Goal: Information Seeking & Learning: Learn about a topic

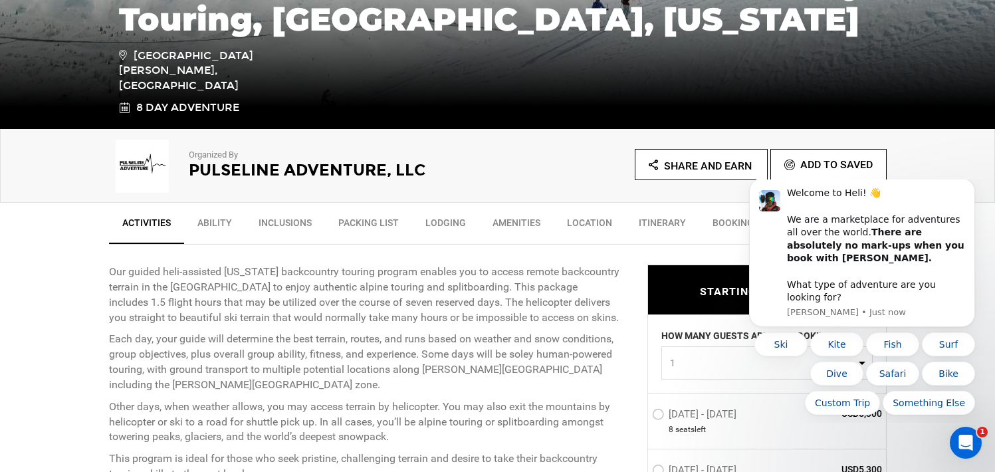
scroll to position [410, 0]
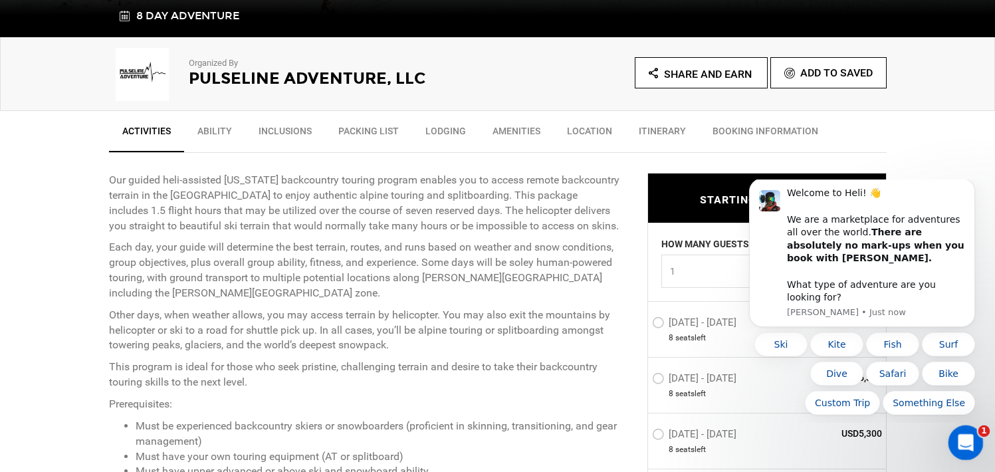
click at [965, 441] on icon "Open Intercom Messenger" at bounding box center [963, 440] width 9 height 11
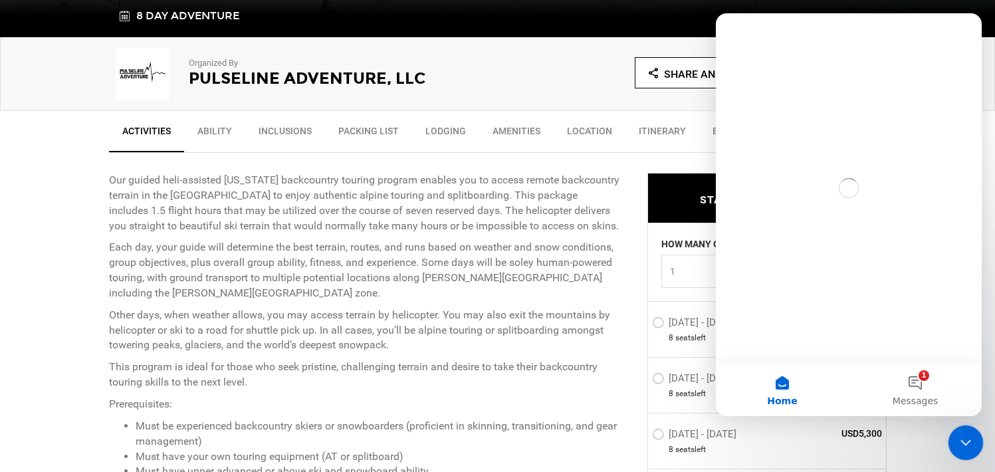
scroll to position [0, 0]
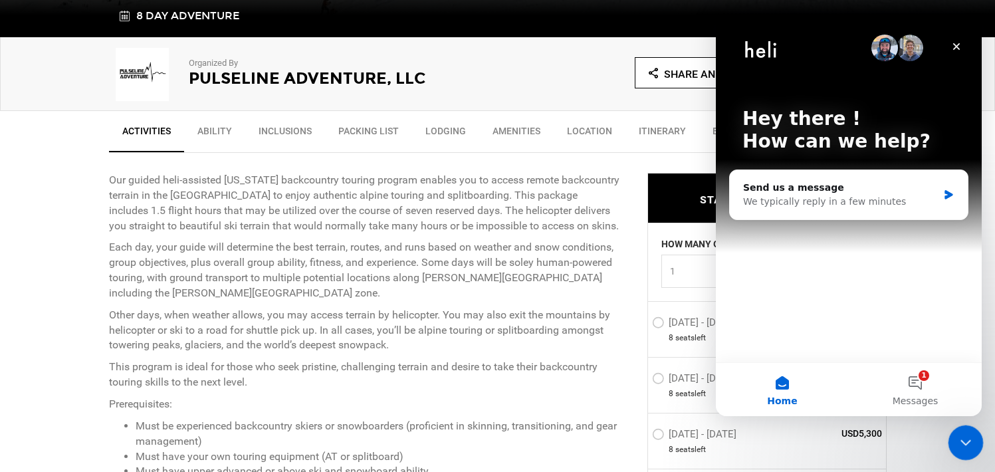
click at [964, 441] on icon "Close Intercom Messenger" at bounding box center [963, 440] width 9 height 5
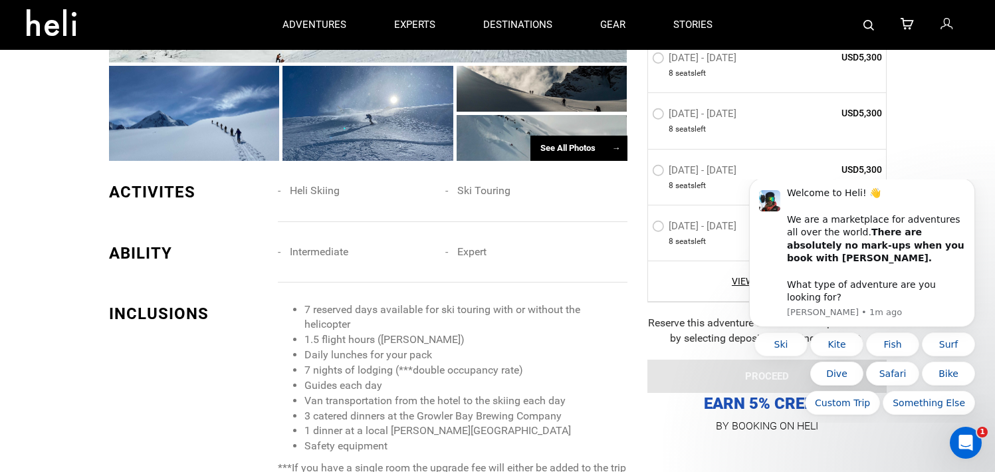
scroll to position [1049, 0]
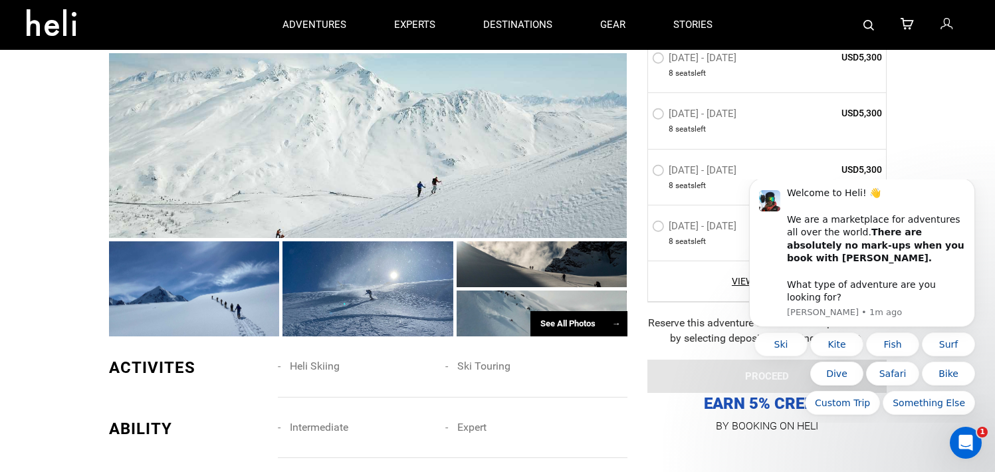
click at [561, 311] on div "See All Photos →" at bounding box center [578, 324] width 97 height 26
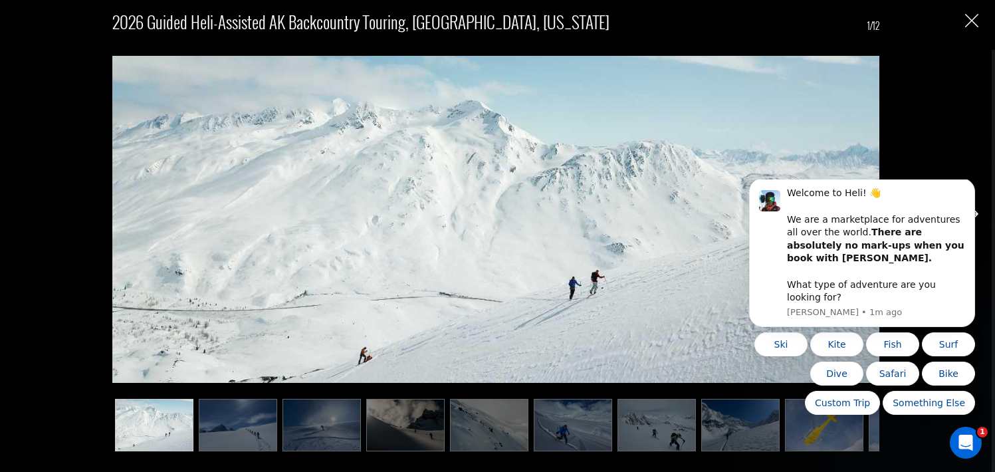
click at [432, 399] on img at bounding box center [405, 425] width 78 height 53
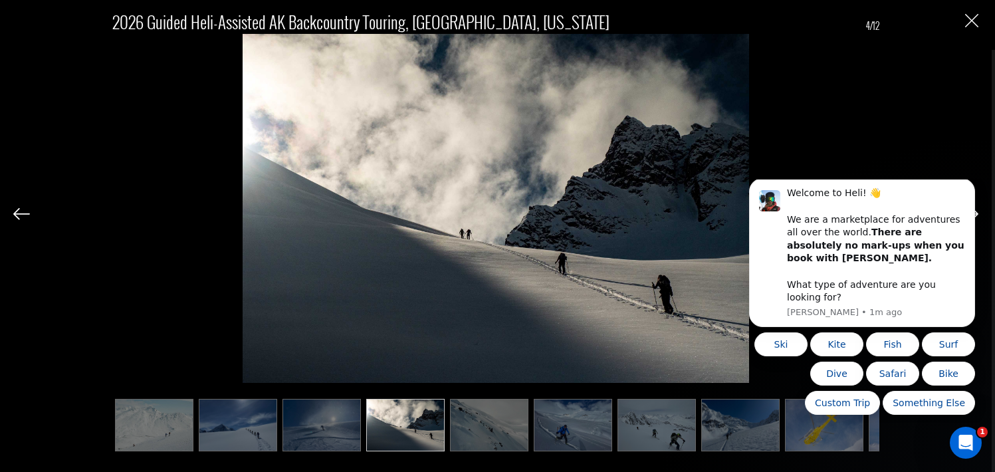
click at [472, 419] on img at bounding box center [489, 425] width 78 height 53
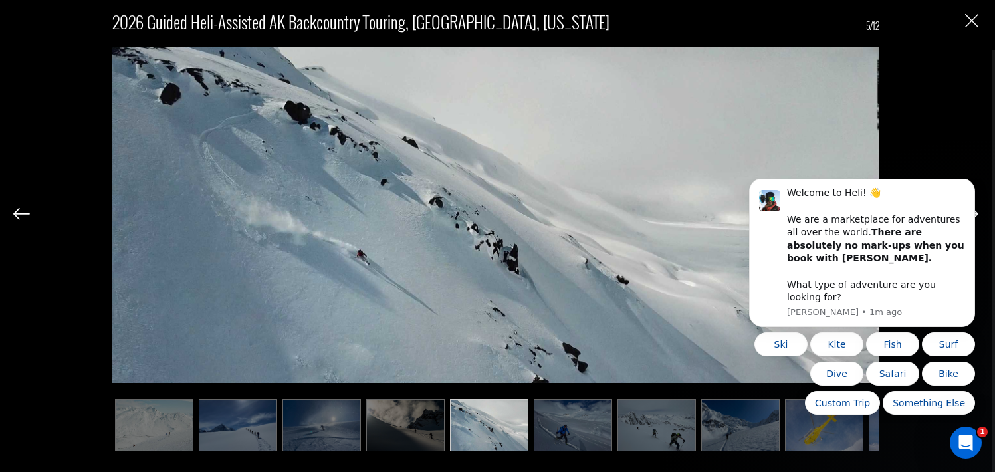
click at [538, 419] on img at bounding box center [573, 425] width 78 height 53
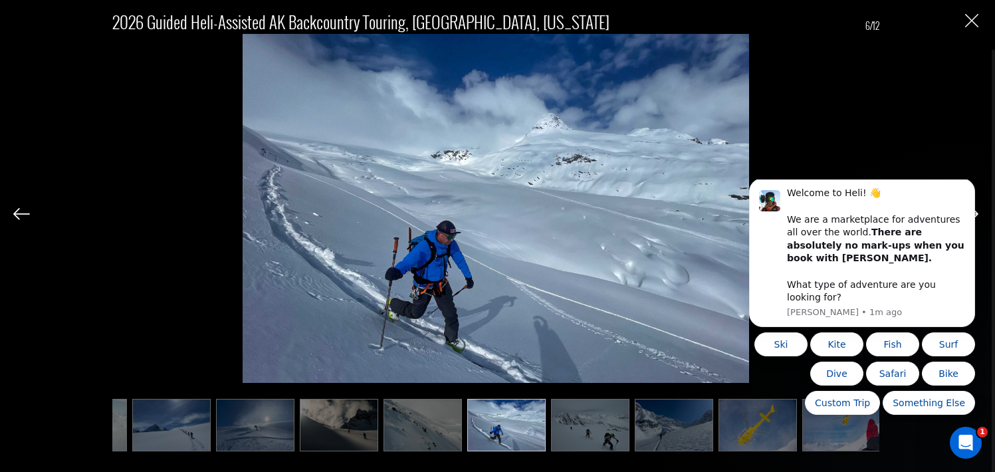
scroll to position [0, 66]
click at [575, 423] on img at bounding box center [590, 425] width 78 height 53
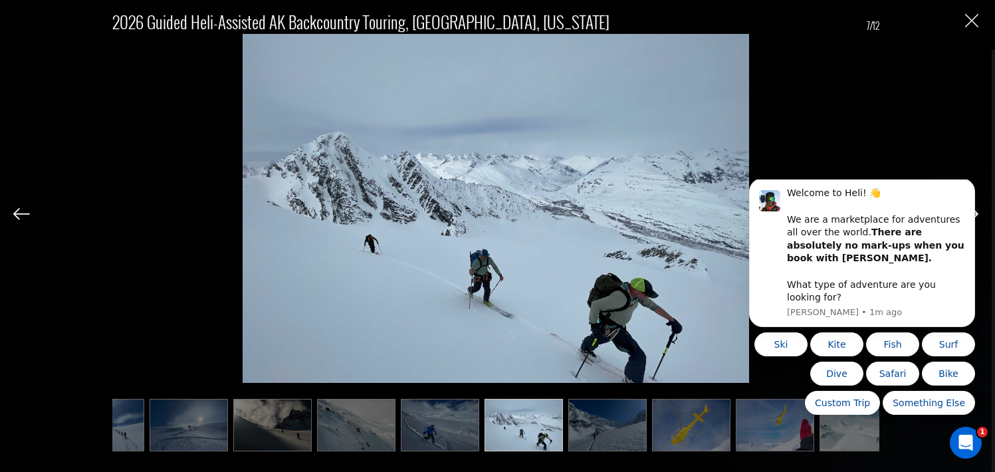
click at [595, 427] on img at bounding box center [607, 425] width 78 height 53
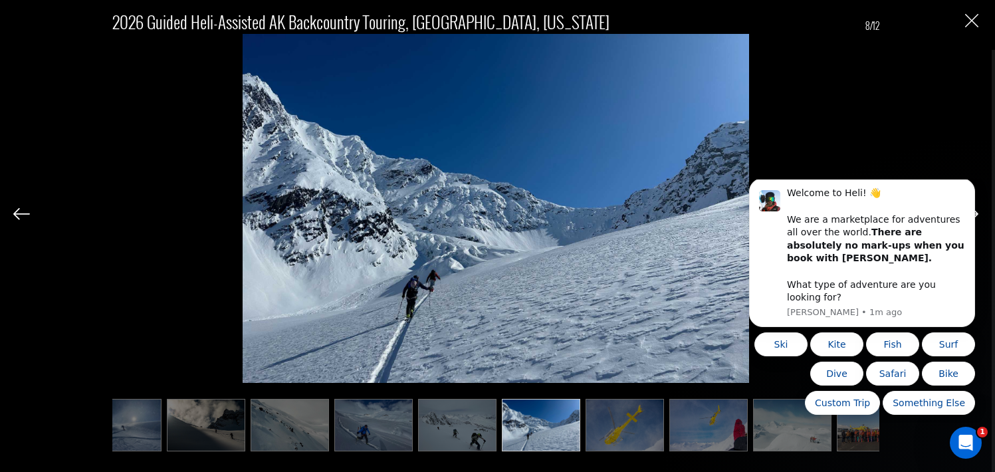
click at [613, 429] on img at bounding box center [624, 425] width 78 height 53
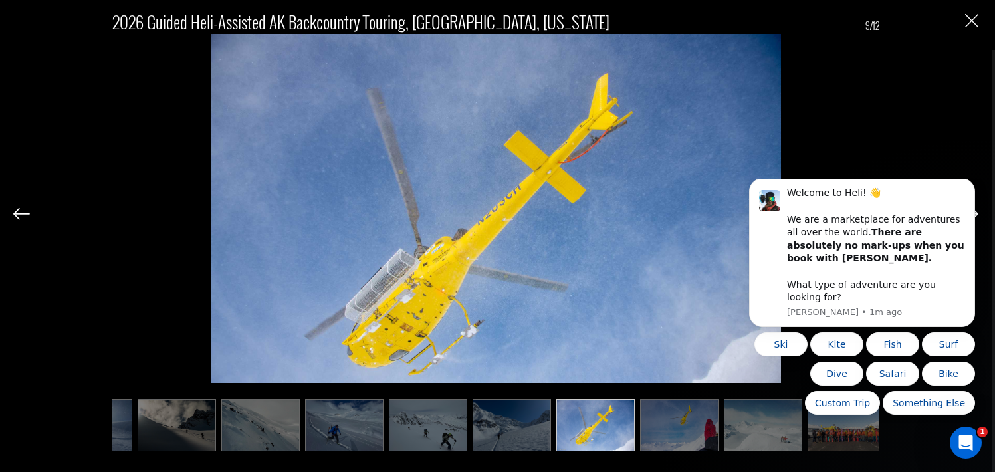
scroll to position [0, 238]
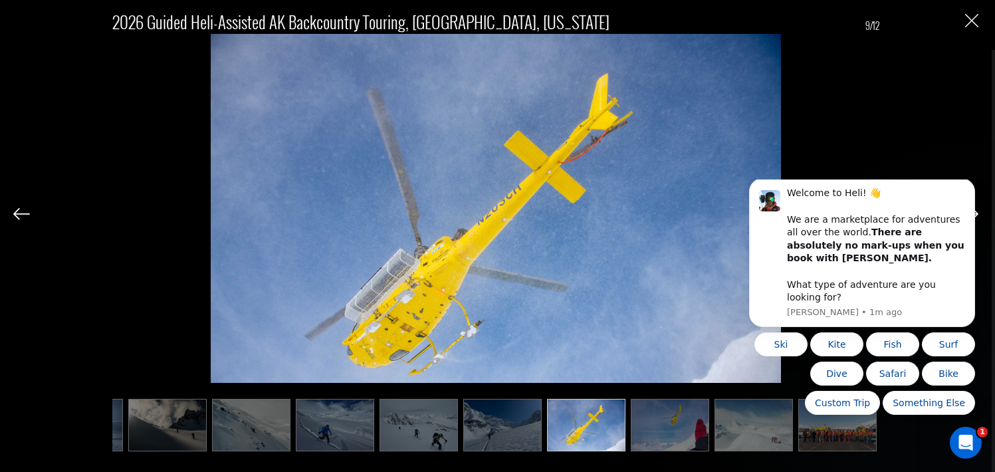
click at [640, 429] on img at bounding box center [670, 425] width 78 height 53
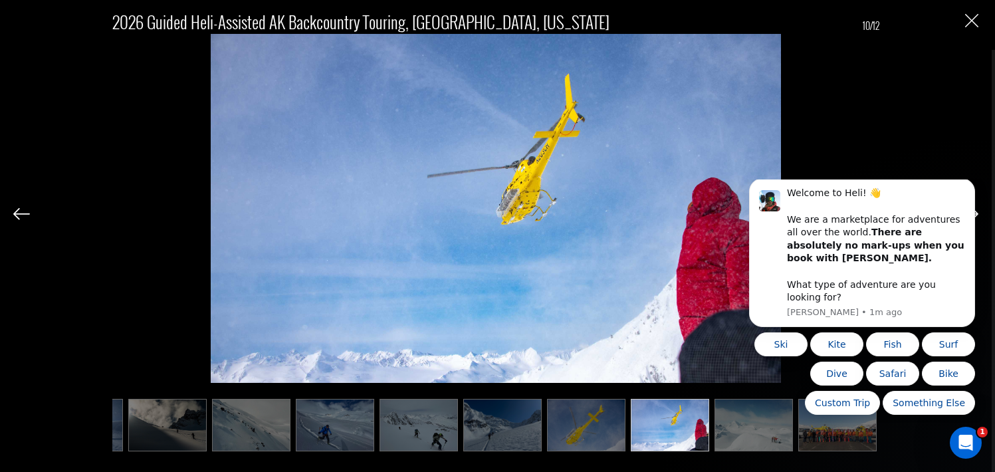
click at [744, 428] on img at bounding box center [753, 425] width 78 height 53
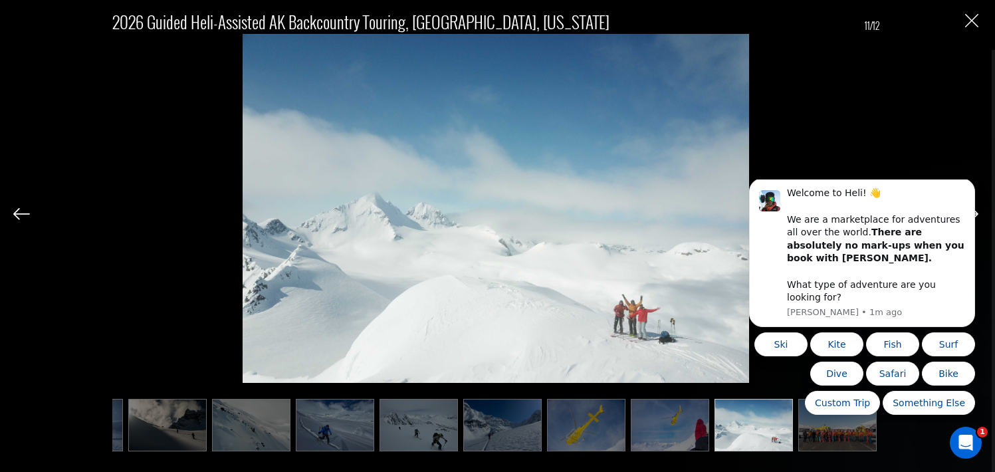
click at [836, 433] on img at bounding box center [837, 425] width 78 height 53
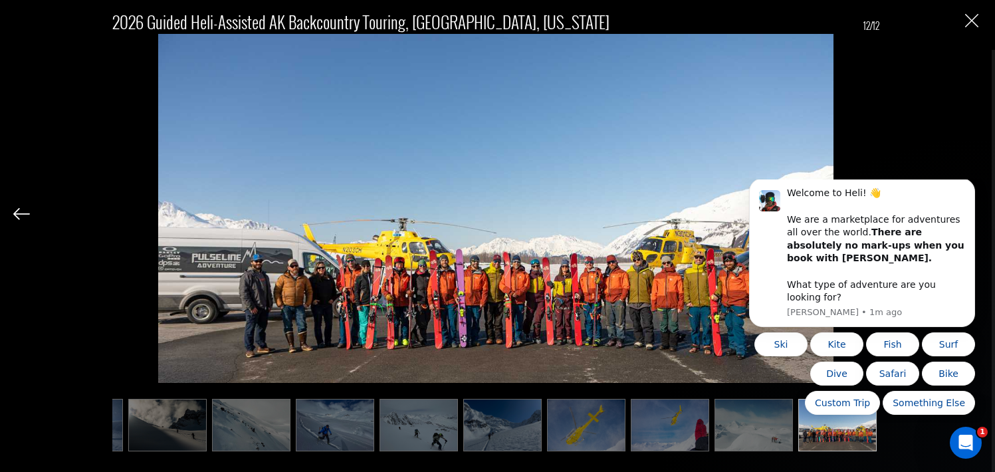
click at [90, 428] on div "2026 Guided Heli-Assisted AK Backcountry Touring, [GEOGRAPHIC_DATA], [US_STATE]…" at bounding box center [495, 224] width 965 height 448
click at [963, 23] on div "2026 Guided Heli-Assisted AK Backcountry Touring, [GEOGRAPHIC_DATA], [US_STATE]…" at bounding box center [495, 224] width 965 height 448
